Goal: Task Accomplishment & Management: Manage account settings

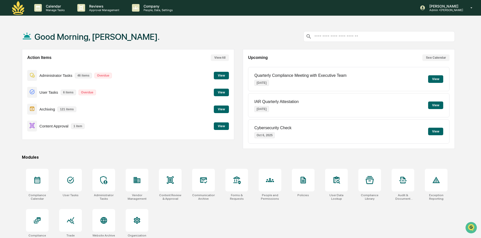
click at [219, 125] on button "View" at bounding box center [221, 126] width 15 height 8
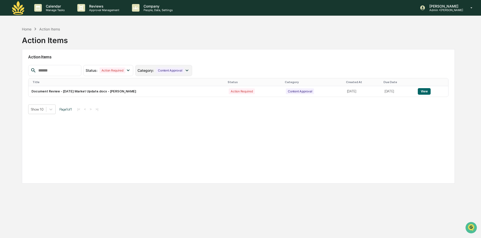
click at [184, 70] on div "Content Approval" at bounding box center [170, 71] width 28 height 6
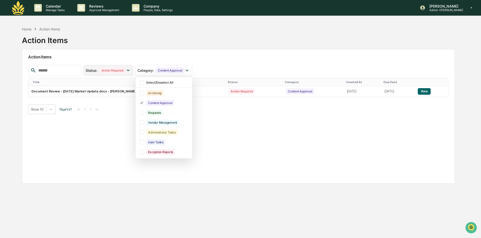
click at [125, 72] on div "Action Required" at bounding box center [113, 71] width 26 height 6
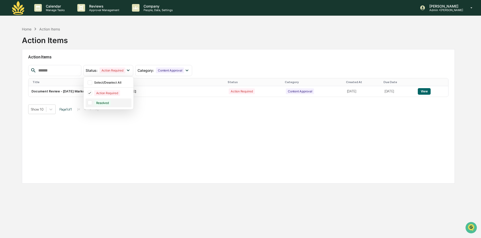
click at [111, 102] on div "Resolved" at bounding box center [102, 103] width 17 height 6
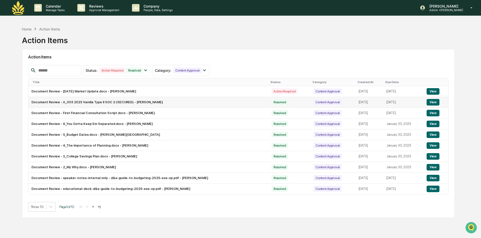
click at [432, 103] on button "View" at bounding box center [433, 102] width 13 height 7
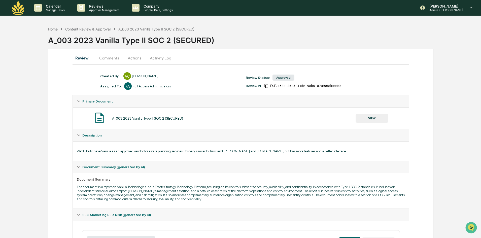
click at [373, 118] on button "VIEW" at bounding box center [372, 118] width 33 height 9
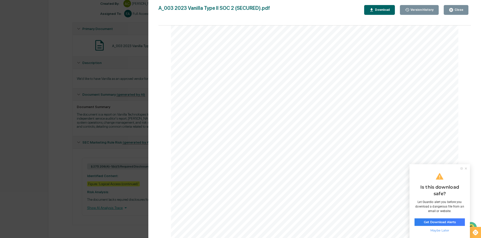
scroll to position [579, 0]
drag, startPoint x: 119, startPoint y: 114, endPoint x: 207, endPoint y: 124, distance: 88.5
click at [119, 114] on div "Version History [DATE] 06:35 PM [PERSON_NAME] A_003 2023 Vanilla Type II SOC 2 …" at bounding box center [240, 119] width 481 height 238
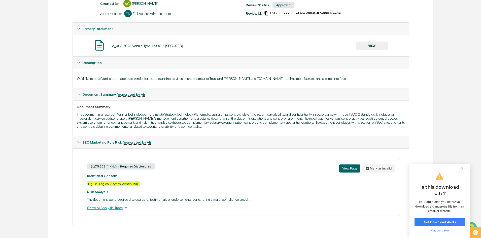
click at [467, 168] on ul at bounding box center [465, 168] width 12 height 3
click at [466, 168] on icon at bounding box center [466, 169] width 2 height 2
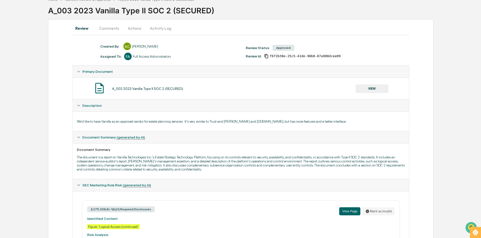
scroll to position [0, 0]
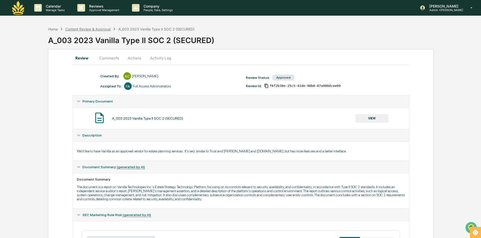
click at [95, 29] on div "Content Review & Approval" at bounding box center [87, 29] width 45 height 4
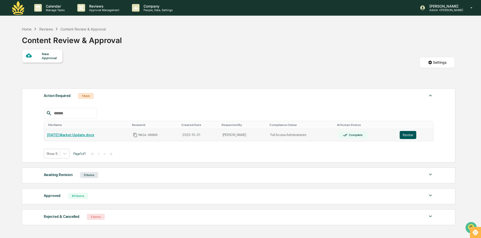
click at [407, 137] on button "Review" at bounding box center [408, 135] width 17 height 8
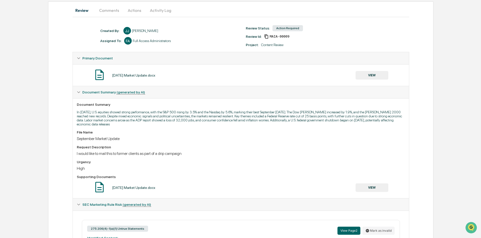
scroll to position [43, 0]
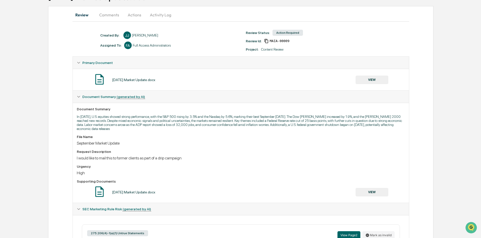
click at [370, 78] on button "VIEW" at bounding box center [372, 80] width 33 height 9
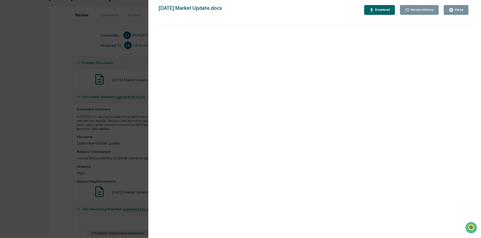
click at [105, 151] on div "Version History 10/01/2025, 03:15 PM Jon Jarboe September 2025 Market Update.do…" at bounding box center [240, 119] width 481 height 238
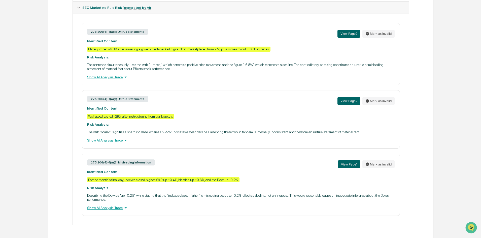
scroll to position [18, 0]
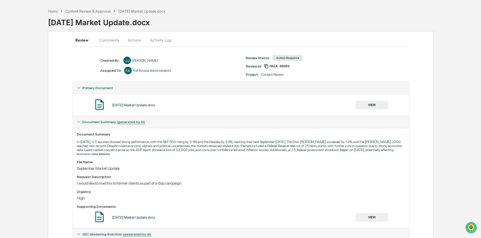
click at [157, 42] on button "Activity Log" at bounding box center [160, 40] width 29 height 12
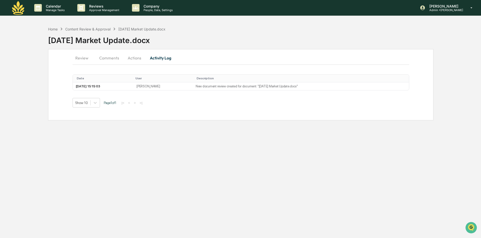
scroll to position [0, 0]
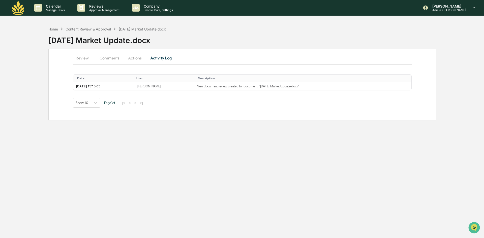
click at [135, 59] on button "Actions" at bounding box center [134, 58] width 23 height 12
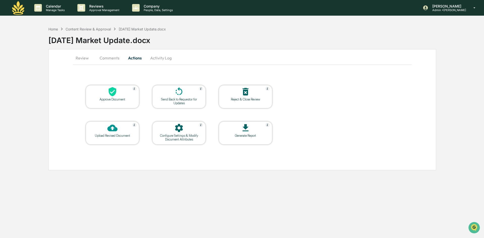
click at [114, 101] on div "Approve Document" at bounding box center [112, 99] width 45 height 4
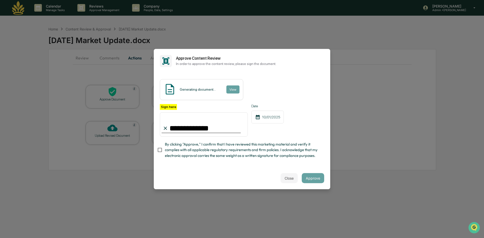
click at [206, 147] on span "By clicking "Approve," I confirm that I have reviewed this marketing material a…" at bounding box center [242, 150] width 155 height 17
click at [291, 154] on span "By clicking "Approve," I confirm that I have reviewed this marketing material a…" at bounding box center [242, 150] width 155 height 17
click at [200, 122] on input "**********" at bounding box center [204, 124] width 88 height 24
click at [181, 87] on div "Generating document..." at bounding box center [198, 89] width 36 height 4
drag, startPoint x: 208, startPoint y: 124, endPoint x: 120, endPoint y: 123, distance: 88.2
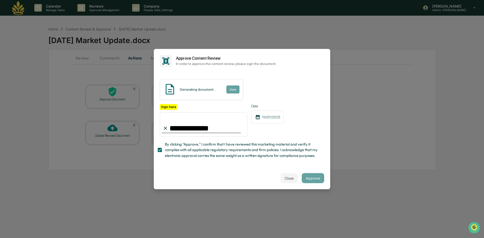
click at [120, 123] on body "**********" at bounding box center [242, 119] width 484 height 238
type input "**********"
click at [243, 137] on div "**********" at bounding box center [242, 132] width 164 height 57
click at [310, 181] on button "Approve" at bounding box center [313, 178] width 22 height 10
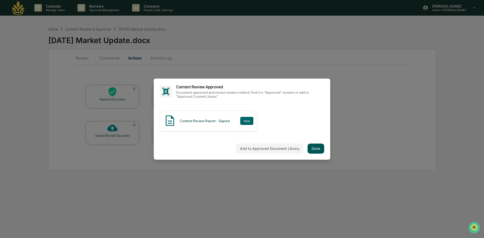
click at [314, 146] on button "Done" at bounding box center [315, 149] width 17 height 10
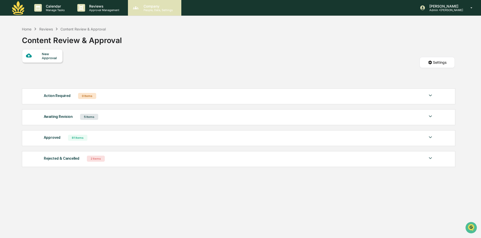
click at [141, 6] on p "Company" at bounding box center [158, 6] width 36 height 4
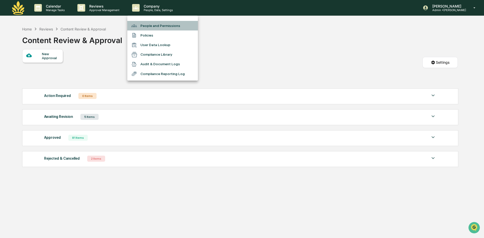
click at [144, 25] on li "People and Permissions" at bounding box center [162, 26] width 71 height 10
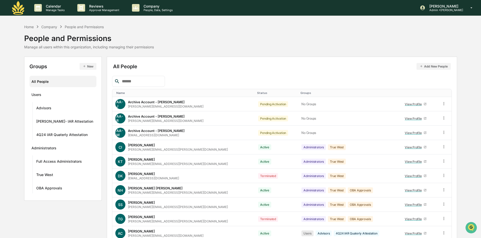
click at [153, 81] on input "text" at bounding box center [141, 81] width 43 height 7
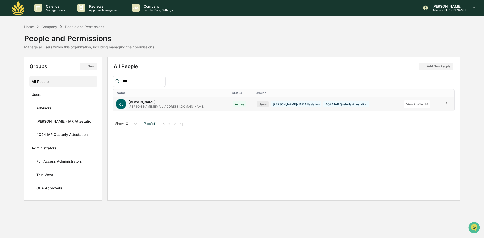
type input "***"
click at [406, 105] on div "View Profile" at bounding box center [415, 104] width 19 height 4
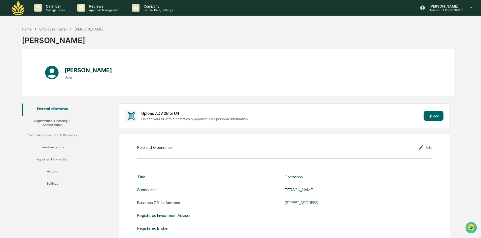
scroll to position [176, 0]
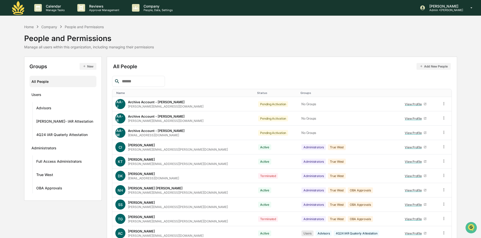
click at [156, 81] on input "text" at bounding box center [141, 81] width 43 height 7
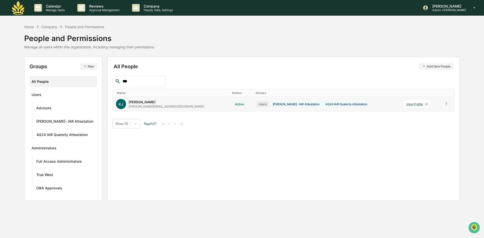
type input "***"
click at [444, 104] on icon at bounding box center [446, 103] width 5 height 5
click at [420, 121] on div "Change Status" at bounding box center [422, 122] width 43 height 6
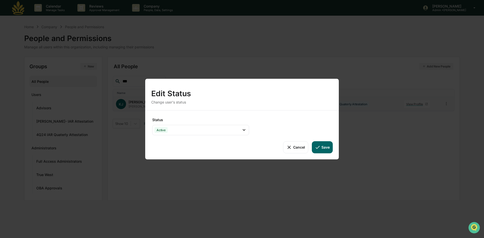
click at [269, 127] on div "Status Active Active Archive Only Suspended/Leave Terminated Pending Activation…" at bounding box center [241, 134] width 193 height 49
click at [303, 147] on button "Cancel" at bounding box center [295, 147] width 25 height 12
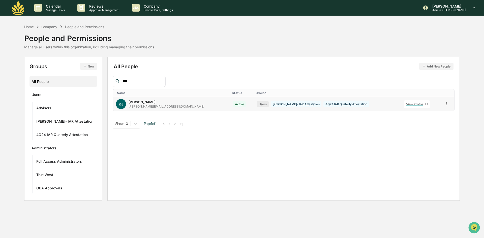
click at [444, 103] on icon at bounding box center [446, 103] width 5 height 5
click at [415, 103] on link "View Profile" at bounding box center [417, 104] width 26 height 8
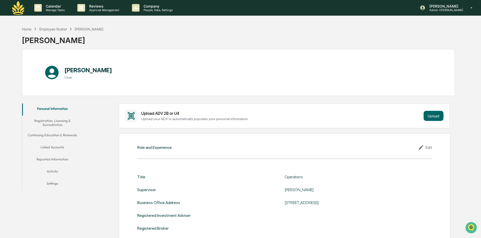
click at [421, 148] on icon at bounding box center [421, 147] width 5 height 5
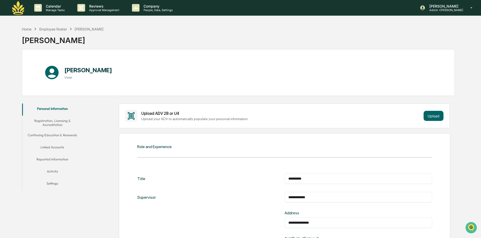
click at [50, 182] on button "Settings" at bounding box center [52, 184] width 60 height 12
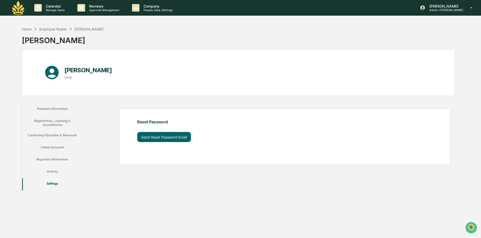
click at [50, 174] on button "Activity" at bounding box center [52, 172] width 60 height 12
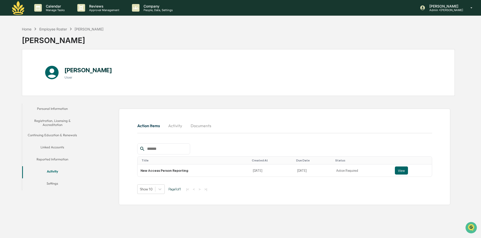
click at [56, 156] on button "Reported Information" at bounding box center [52, 160] width 60 height 12
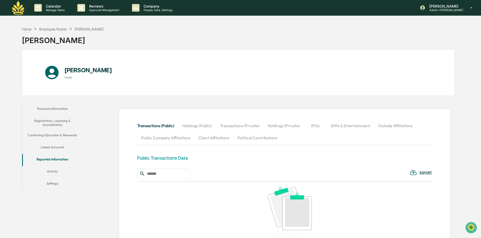
click at [55, 150] on button "Linked Accounts" at bounding box center [52, 148] width 60 height 12
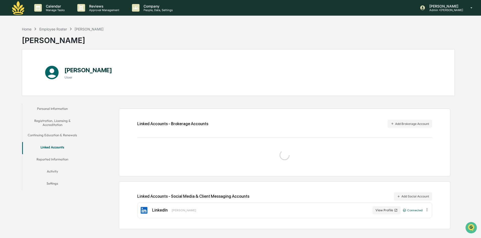
click at [51, 134] on button "Continuing Education & Renewals" at bounding box center [52, 136] width 60 height 12
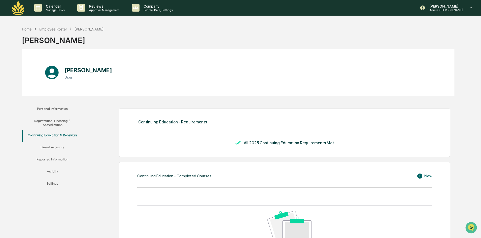
click at [54, 148] on button "Linked Accounts" at bounding box center [52, 148] width 60 height 12
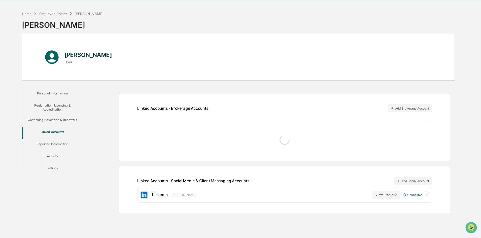
scroll to position [24, 0]
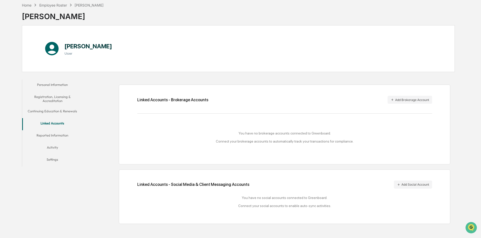
click at [57, 113] on button "Continuing Education & Renewals" at bounding box center [52, 112] width 60 height 12
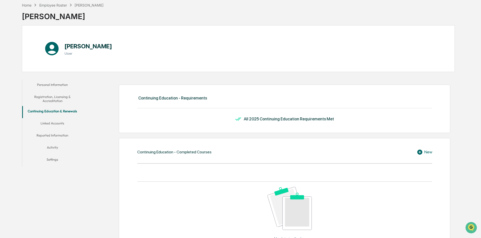
click at [52, 125] on button "Linked Accounts" at bounding box center [52, 124] width 60 height 12
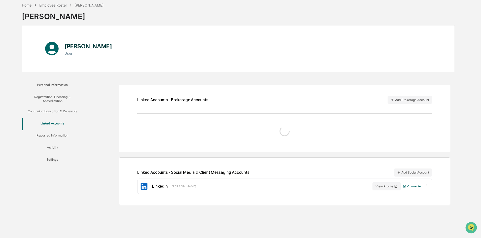
click at [50, 85] on button "Personal Information" at bounding box center [52, 86] width 60 height 12
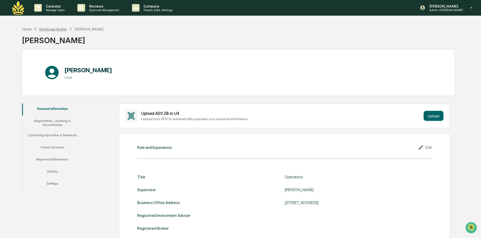
click at [51, 30] on div "Employee Roster" at bounding box center [53, 29] width 28 height 4
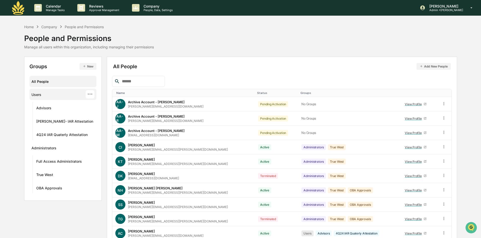
click at [91, 93] on div "···" at bounding box center [90, 94] width 9 height 8
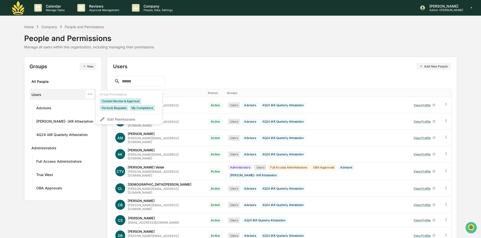
click at [132, 84] on input "text" at bounding box center [141, 81] width 43 height 7
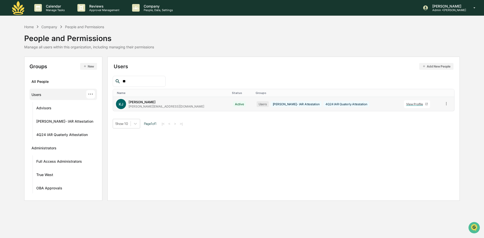
type input "**"
click at [444, 103] on icon at bounding box center [446, 103] width 5 height 5
click at [429, 110] on div "Groups & Permissions" at bounding box center [422, 112] width 43 height 6
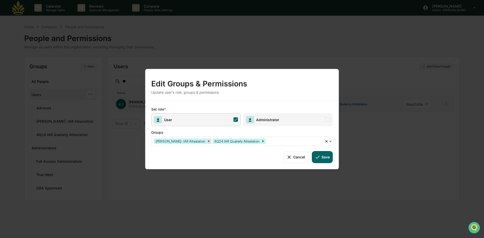
click at [208, 142] on icon "Remove Chandler- IAR Attestation" at bounding box center [209, 141] width 2 height 2
click at [203, 143] on icon "Remove 4Q24 IAR Quaterly Attestation" at bounding box center [205, 141] width 4 height 4
click at [301, 142] on div at bounding box center [240, 141] width 172 height 6
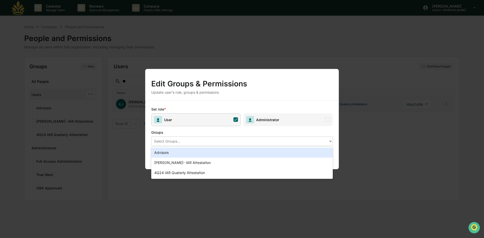
click at [273, 138] on div "Select Groups..." at bounding box center [239, 141] width 177 height 8
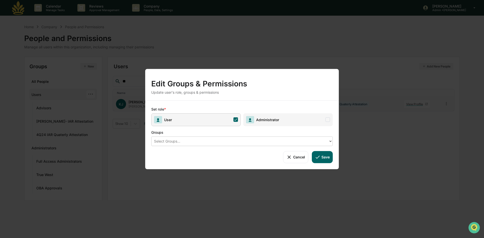
click at [313, 155] on button "Save" at bounding box center [322, 157] width 21 height 12
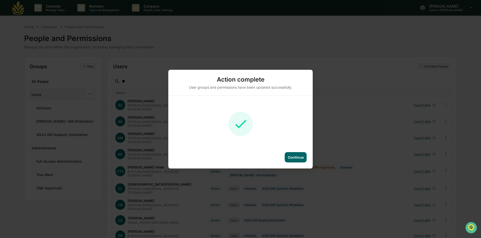
click at [290, 160] on div "Continue" at bounding box center [296, 157] width 22 height 10
